Goal: Answer question/provide support

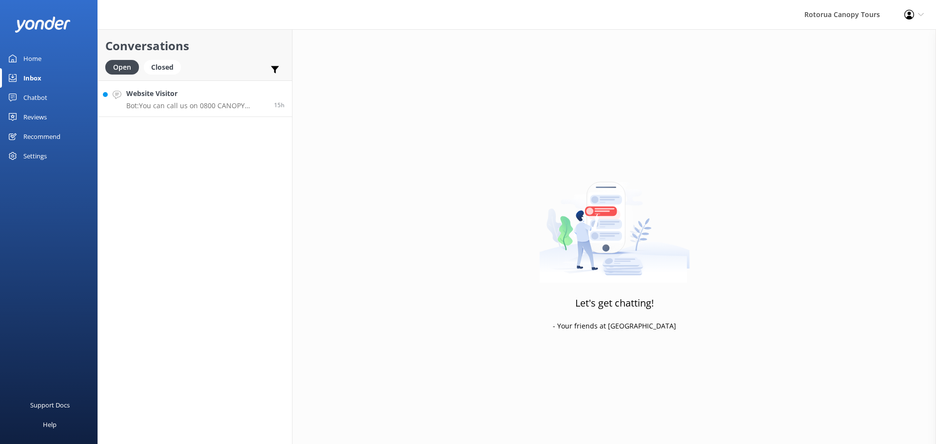
click at [191, 97] on h4 "Website Visitor" at bounding box center [196, 93] width 140 height 11
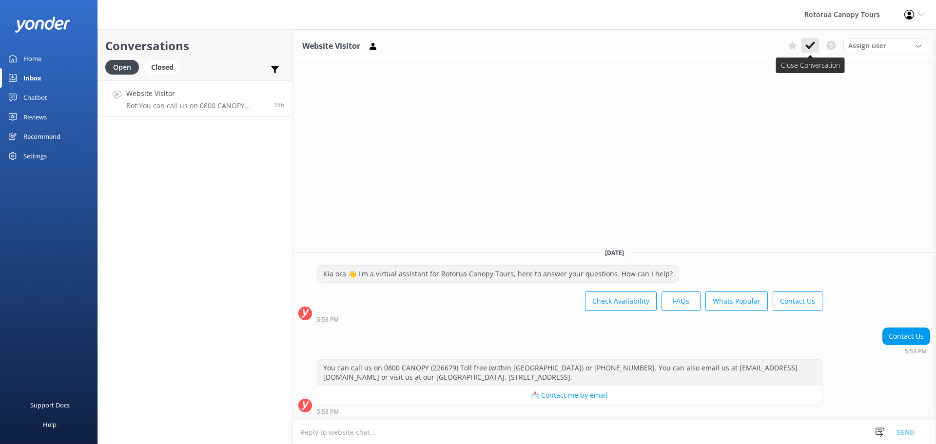
click at [811, 44] on use at bounding box center [810, 45] width 10 height 8
